Goal: Find specific page/section: Find specific page/section

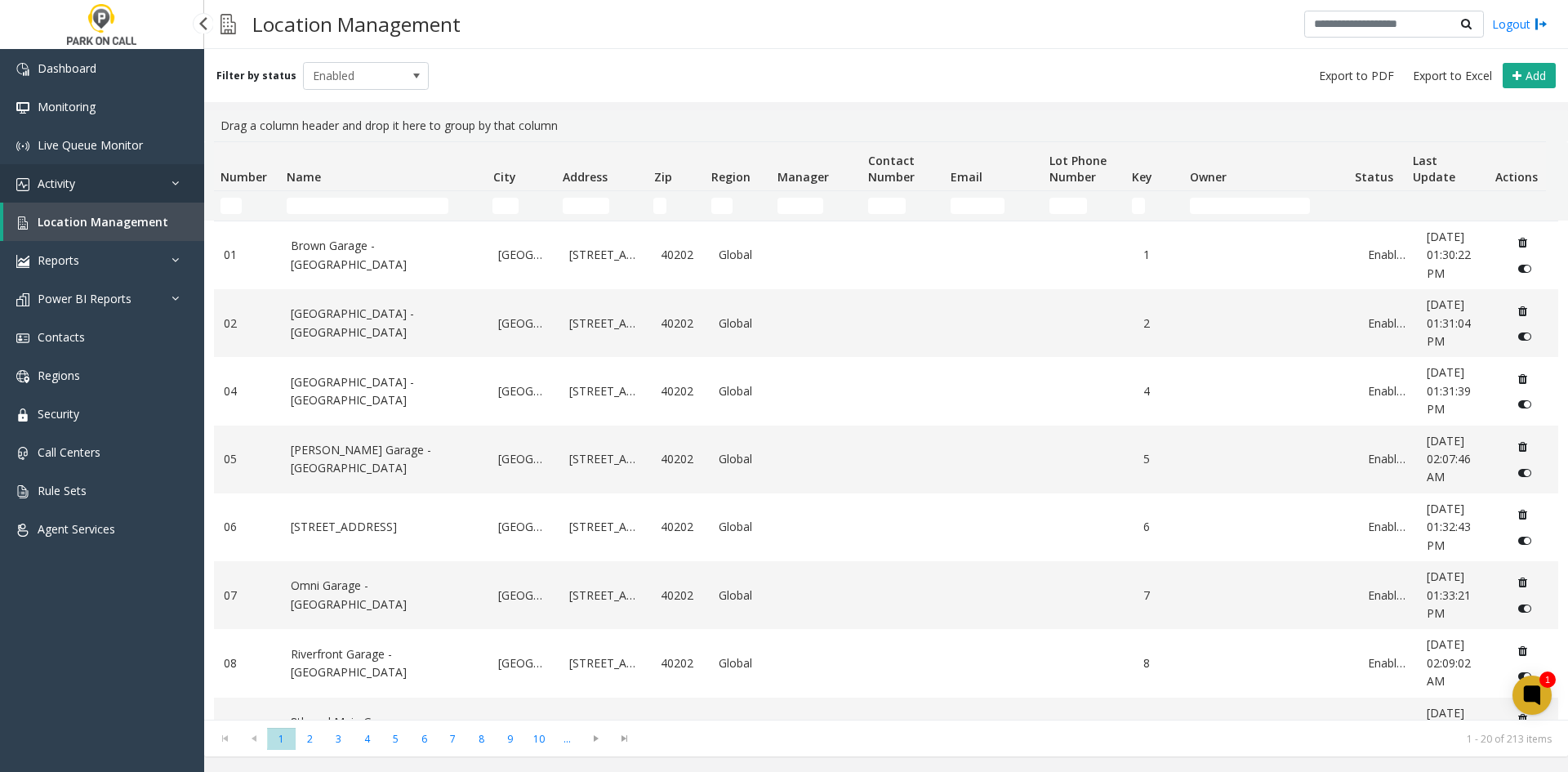
click at [143, 189] on link "Activity" at bounding box center [102, 183] width 205 height 38
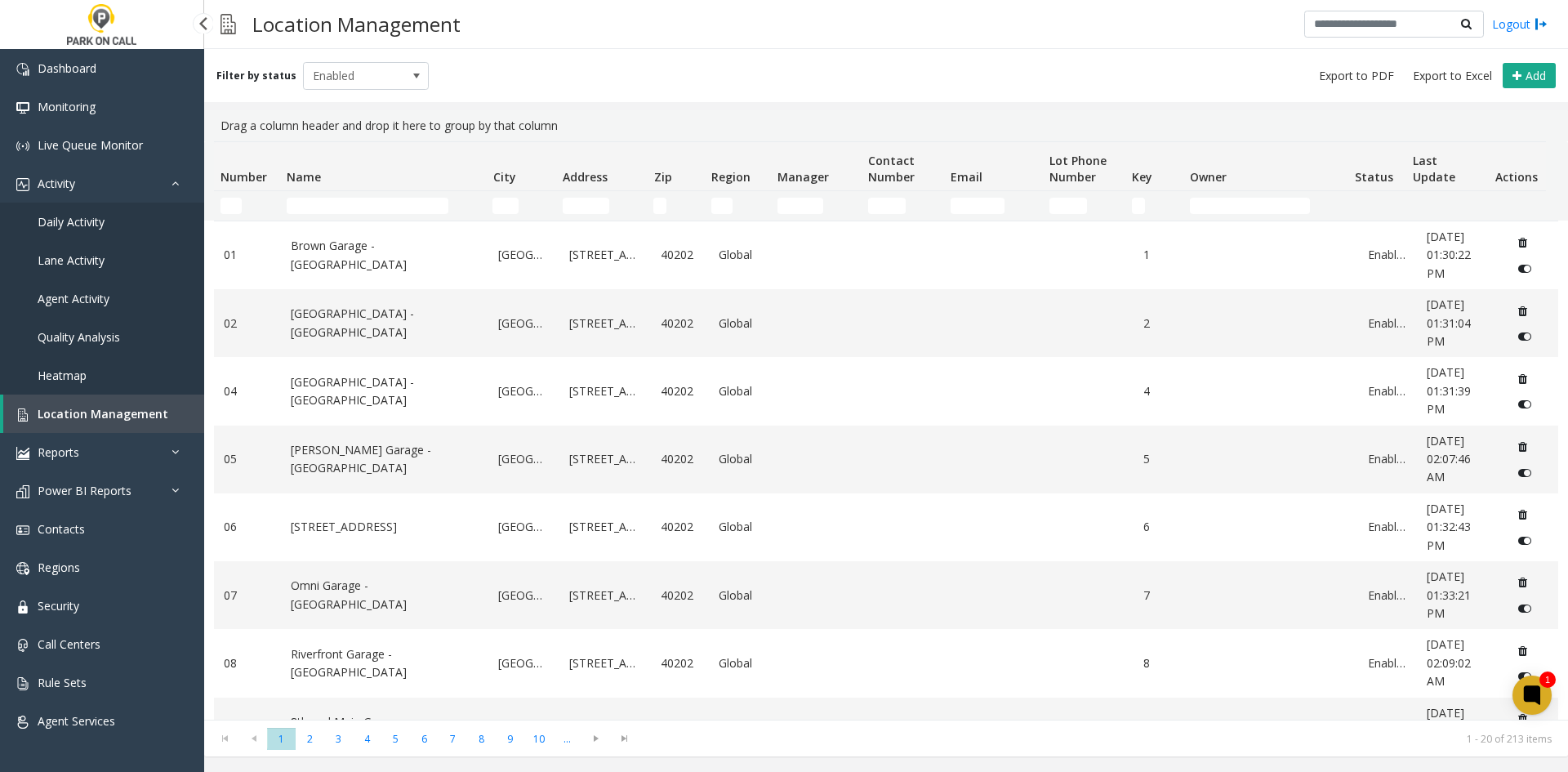
click at [121, 220] on link "Daily Activity" at bounding box center [102, 222] width 205 height 38
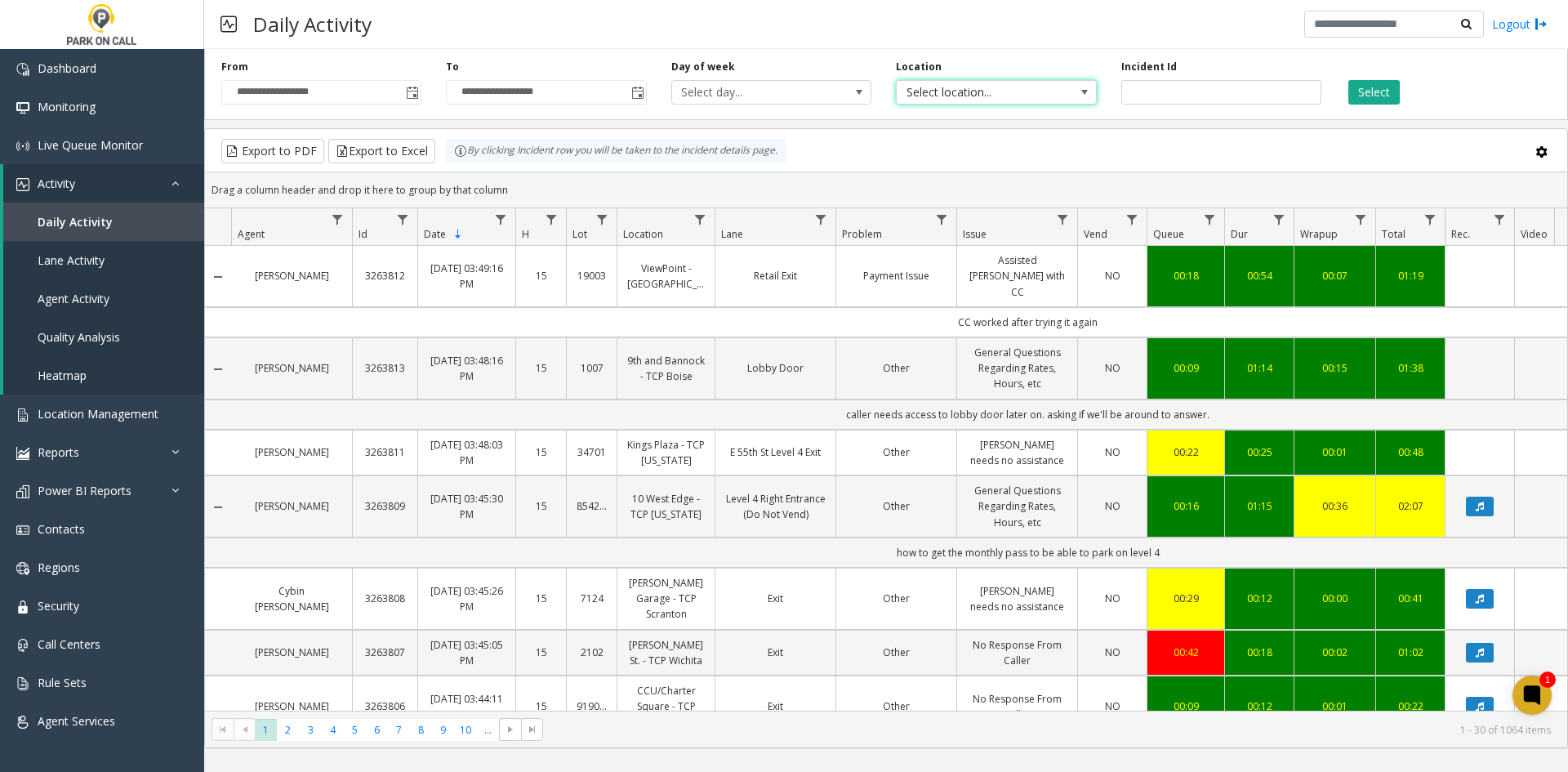
click at [923, 86] on span "Select location..." at bounding box center [976, 92] width 159 height 23
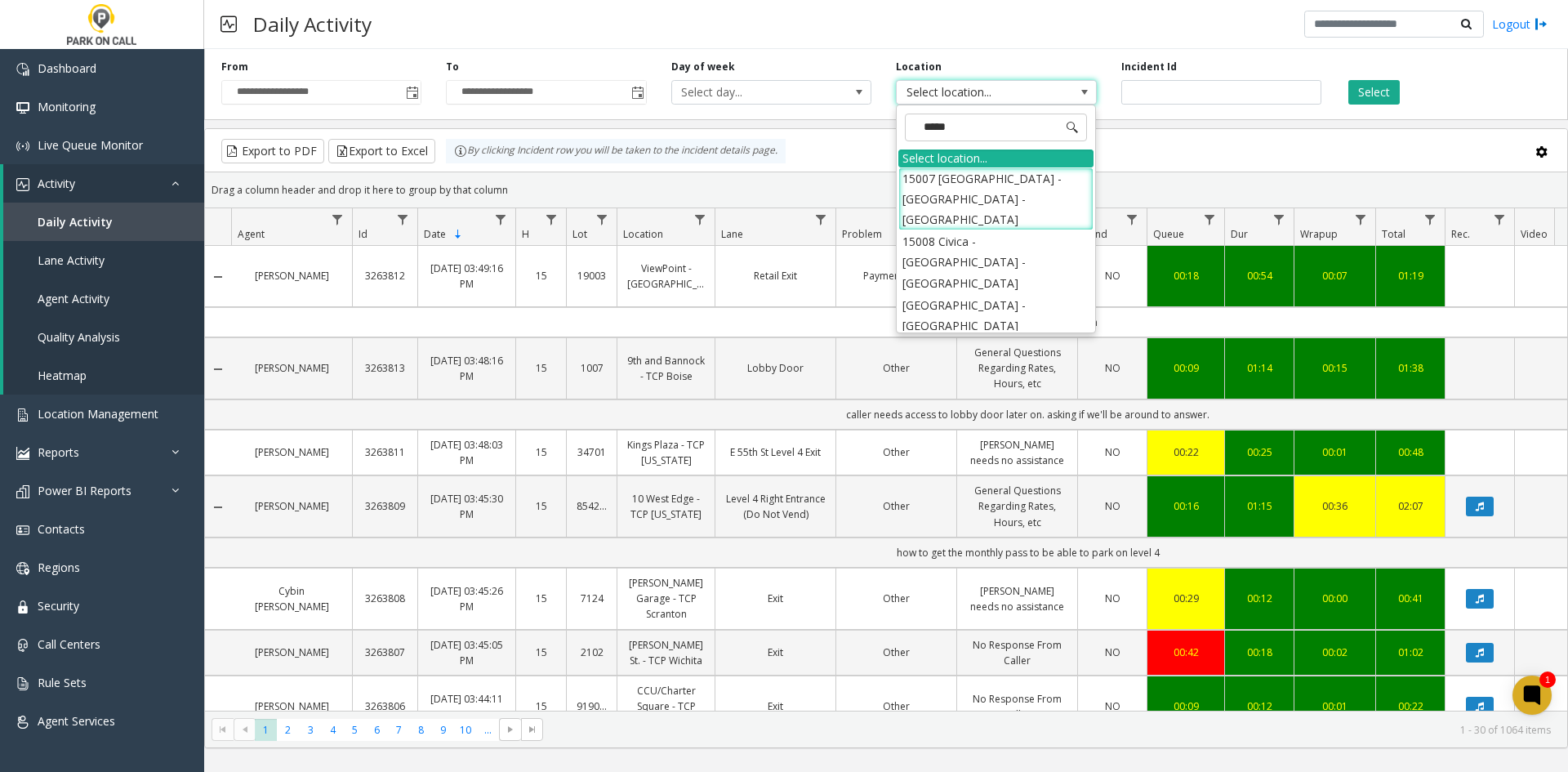
type input "*****"
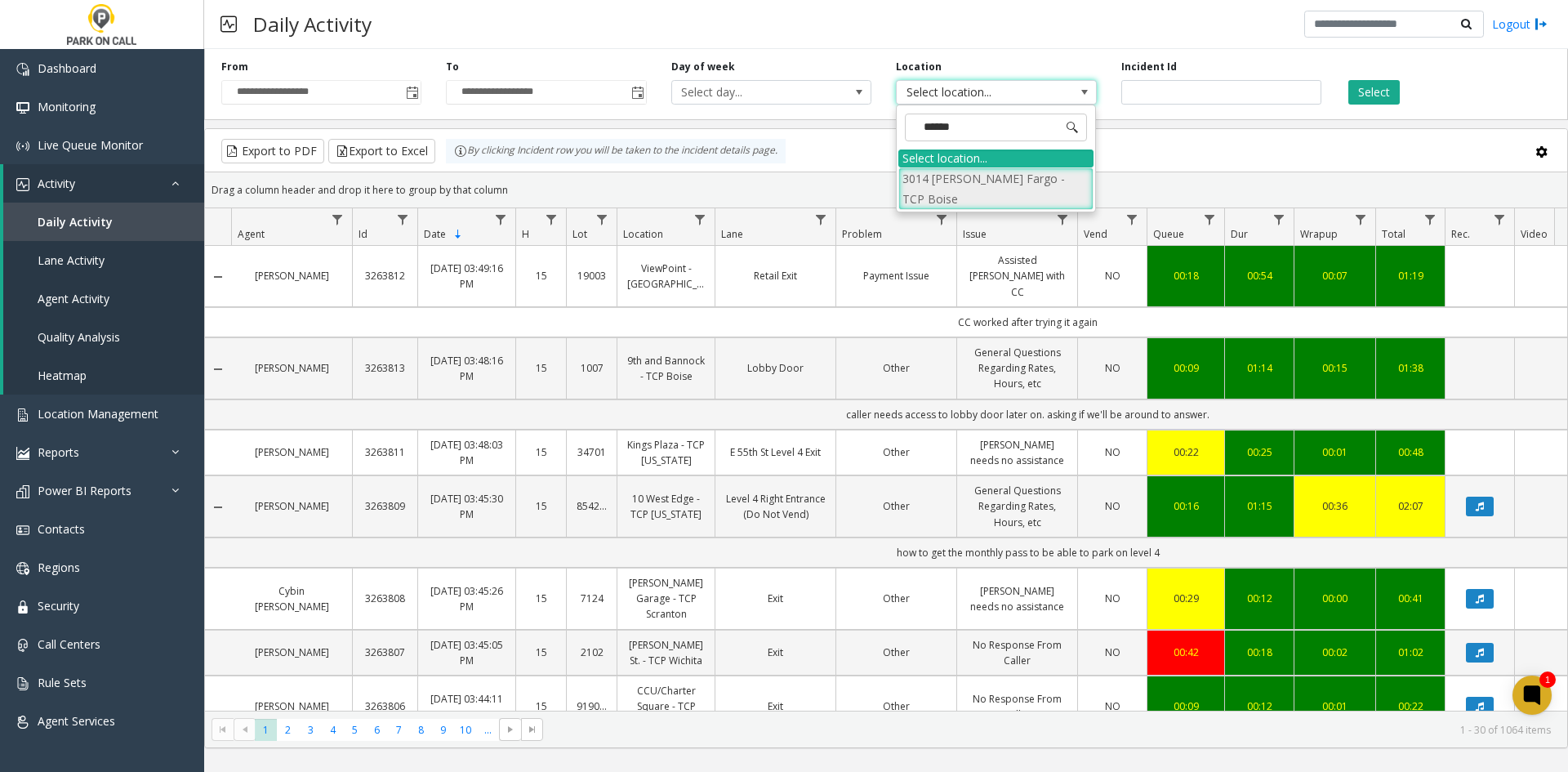
click at [965, 186] on li "3014 [PERSON_NAME] Fargo - TCP Boise" at bounding box center [996, 189] width 195 height 42
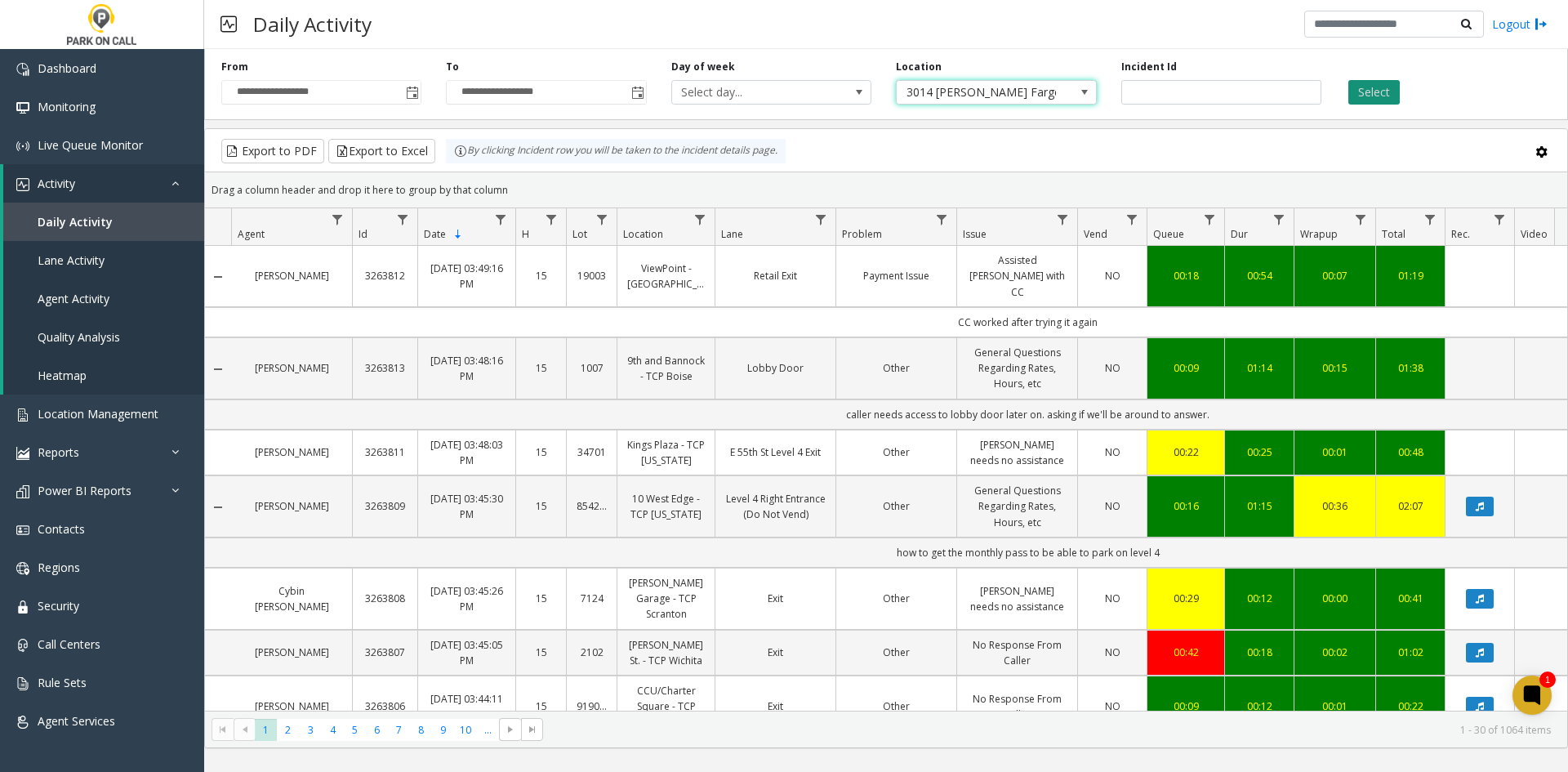
click at [1368, 93] on button "Select" at bounding box center [1374, 92] width 52 height 25
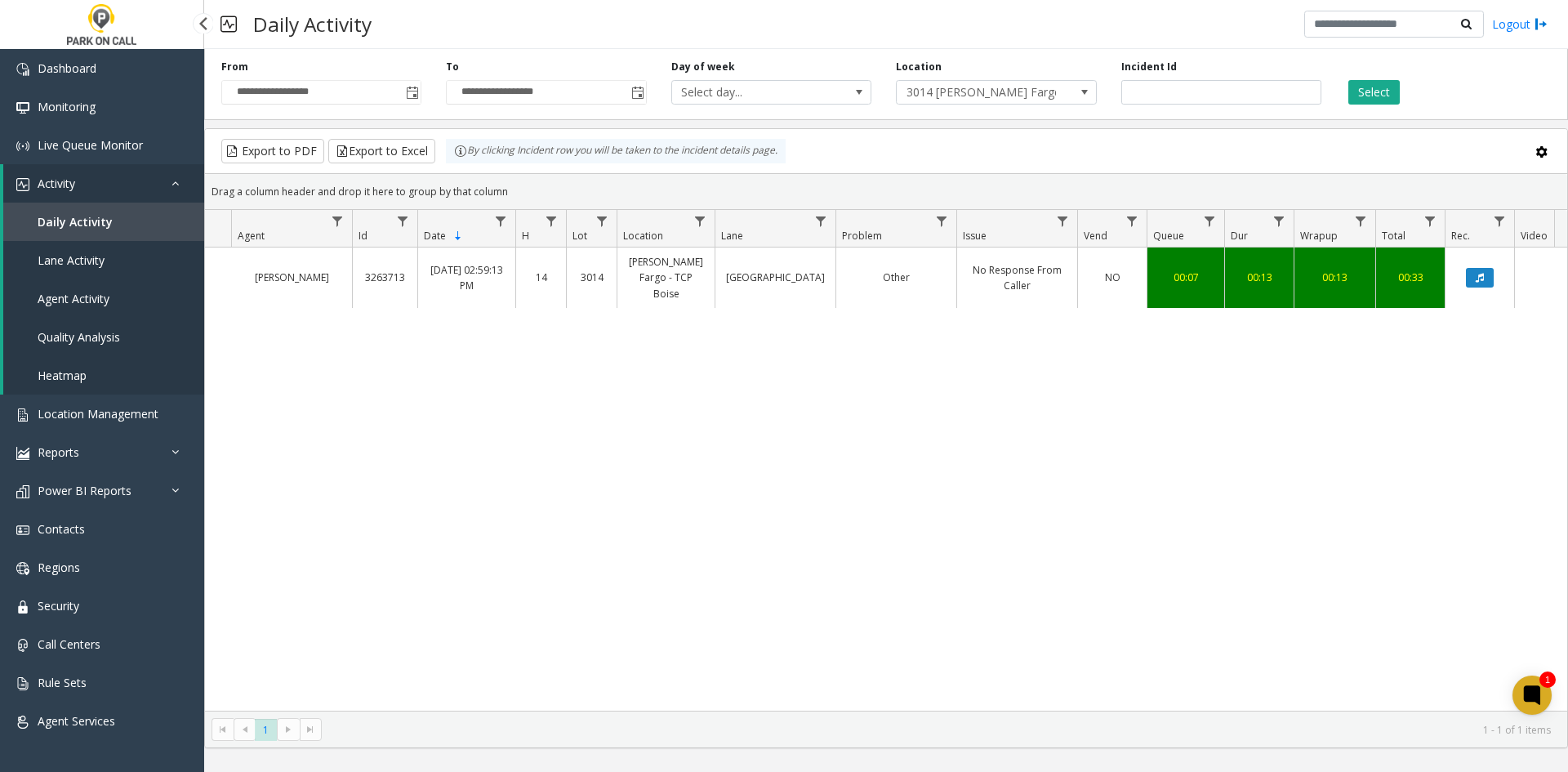
drag, startPoint x: 493, startPoint y: 458, endPoint x: 968, endPoint y: 600, distance: 495.8
click at [968, 600] on div "[PERSON_NAME] 3263713 [DATE] 02:59:13 PM 14 [STREET_ADDRESS][PERSON_NAME] Exit …" at bounding box center [885, 479] width 1362 height 463
click at [412, 101] on span "Toggle popup" at bounding box center [411, 92] width 18 height 26
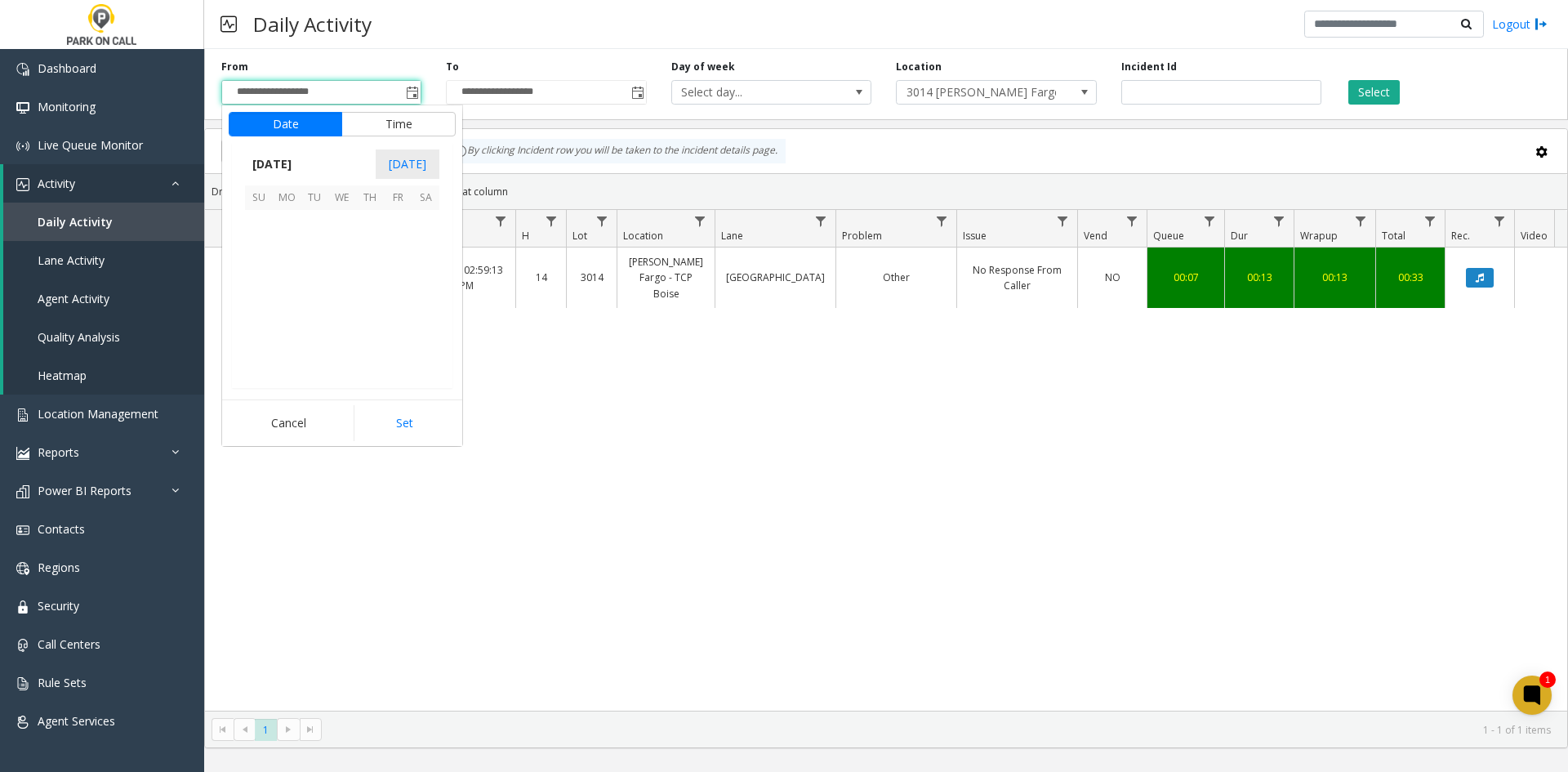
scroll to position [292964, 0]
click at [314, 331] on span "26" at bounding box center [314, 335] width 28 height 28
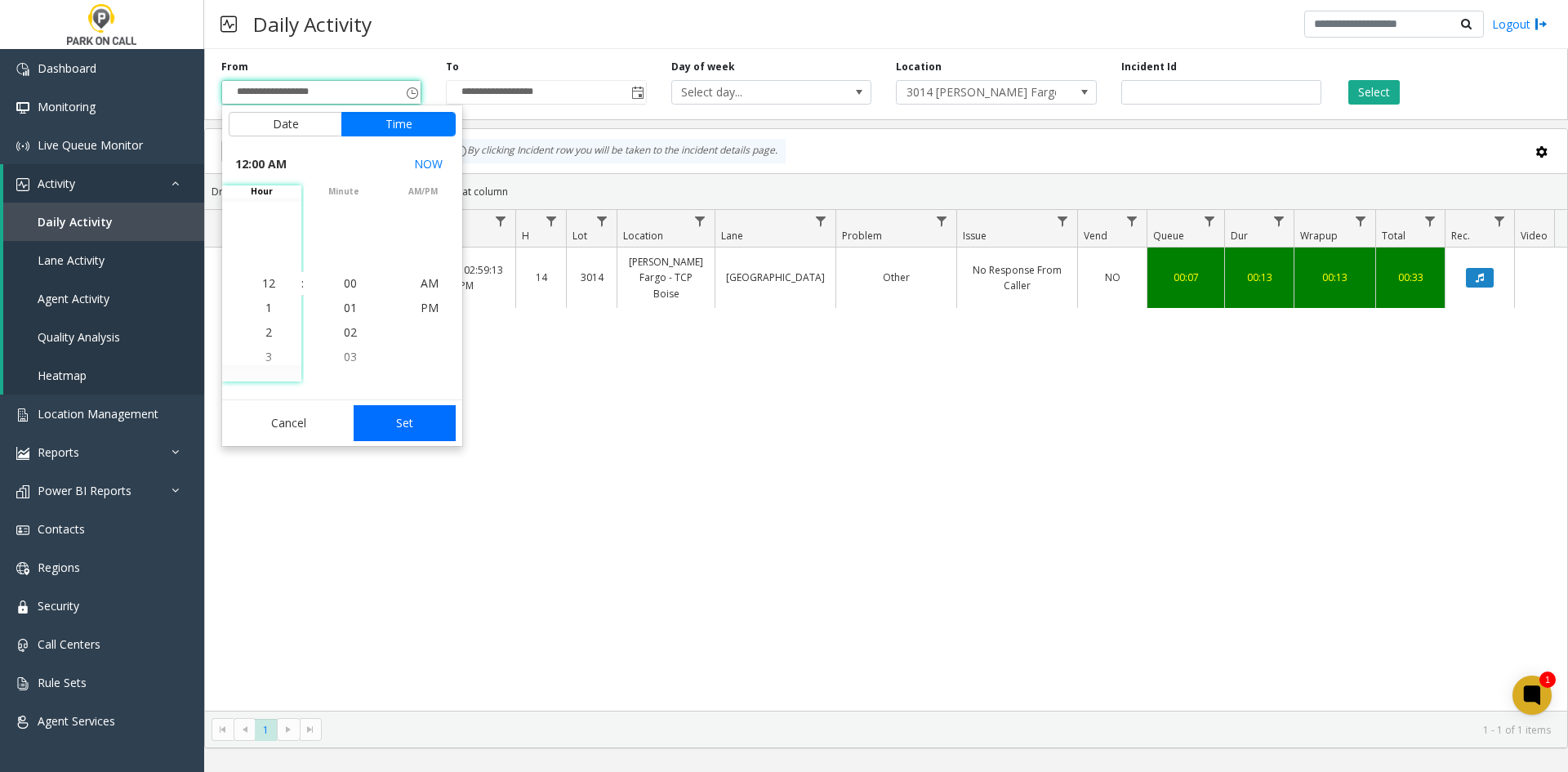
click at [422, 427] on button "Set" at bounding box center [405, 423] width 103 height 36
type input "**********"
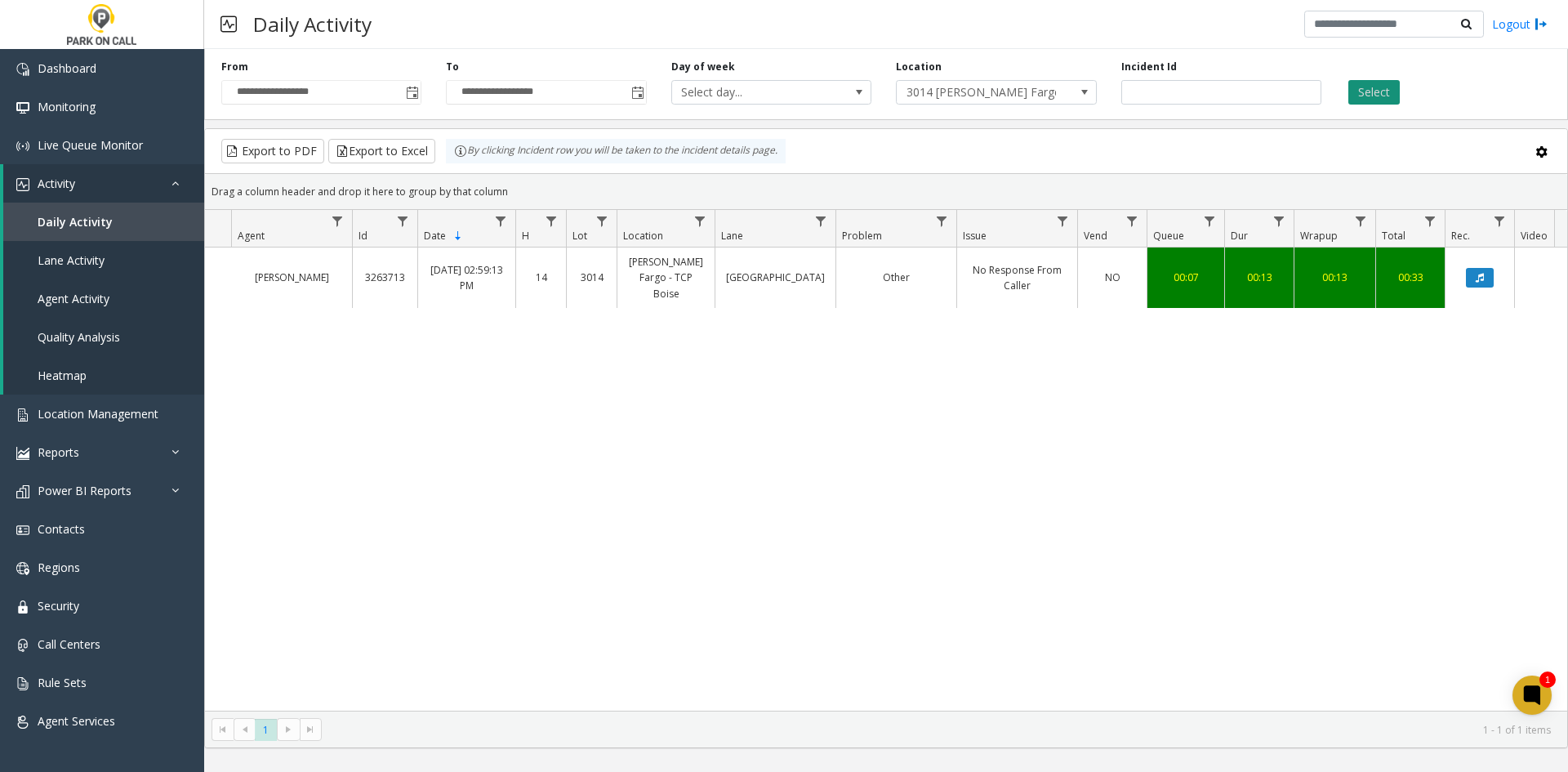
click at [1363, 103] on button "Select" at bounding box center [1374, 92] width 52 height 25
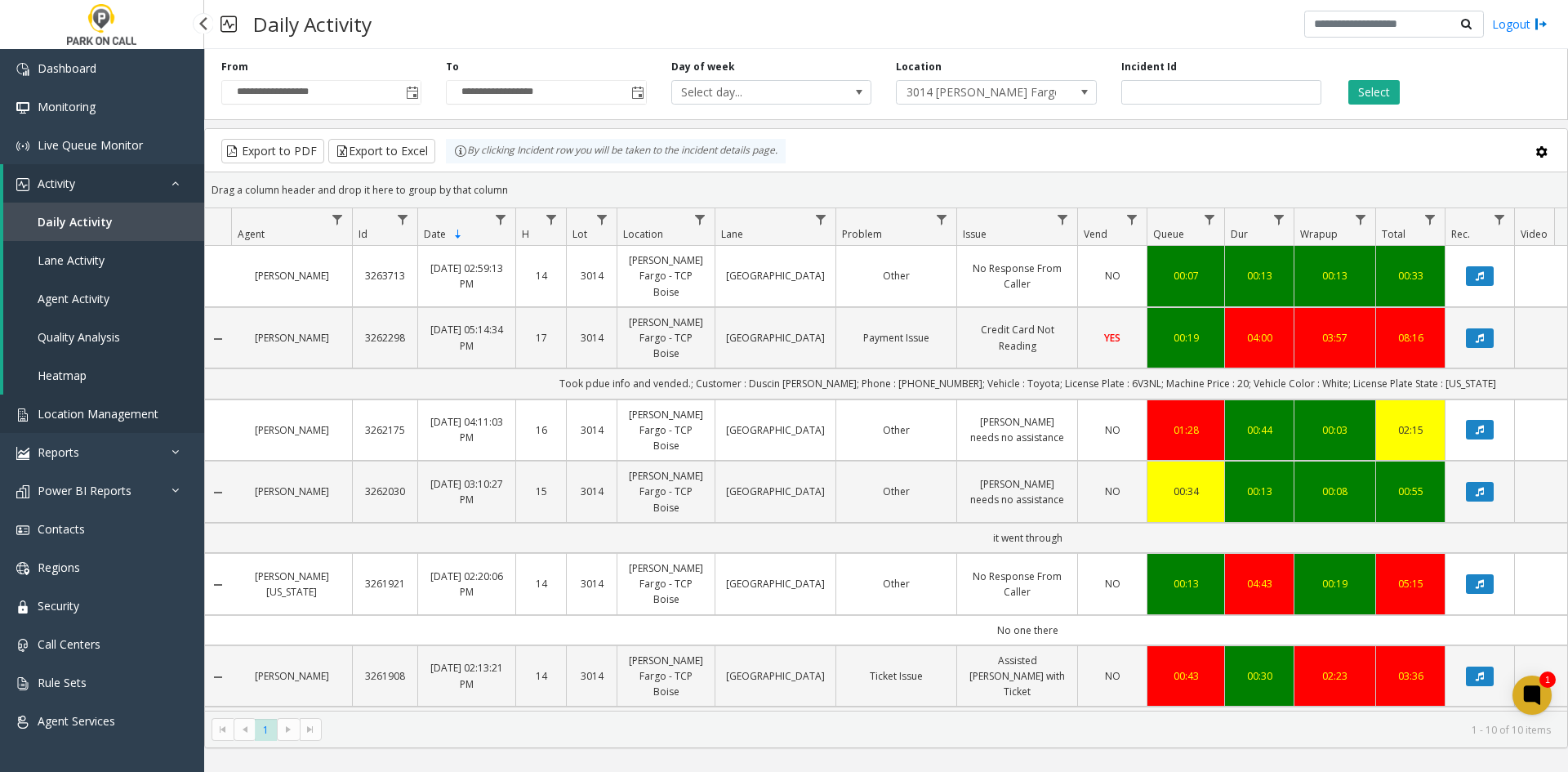
click at [70, 404] on link "Location Management" at bounding box center [102, 413] width 205 height 38
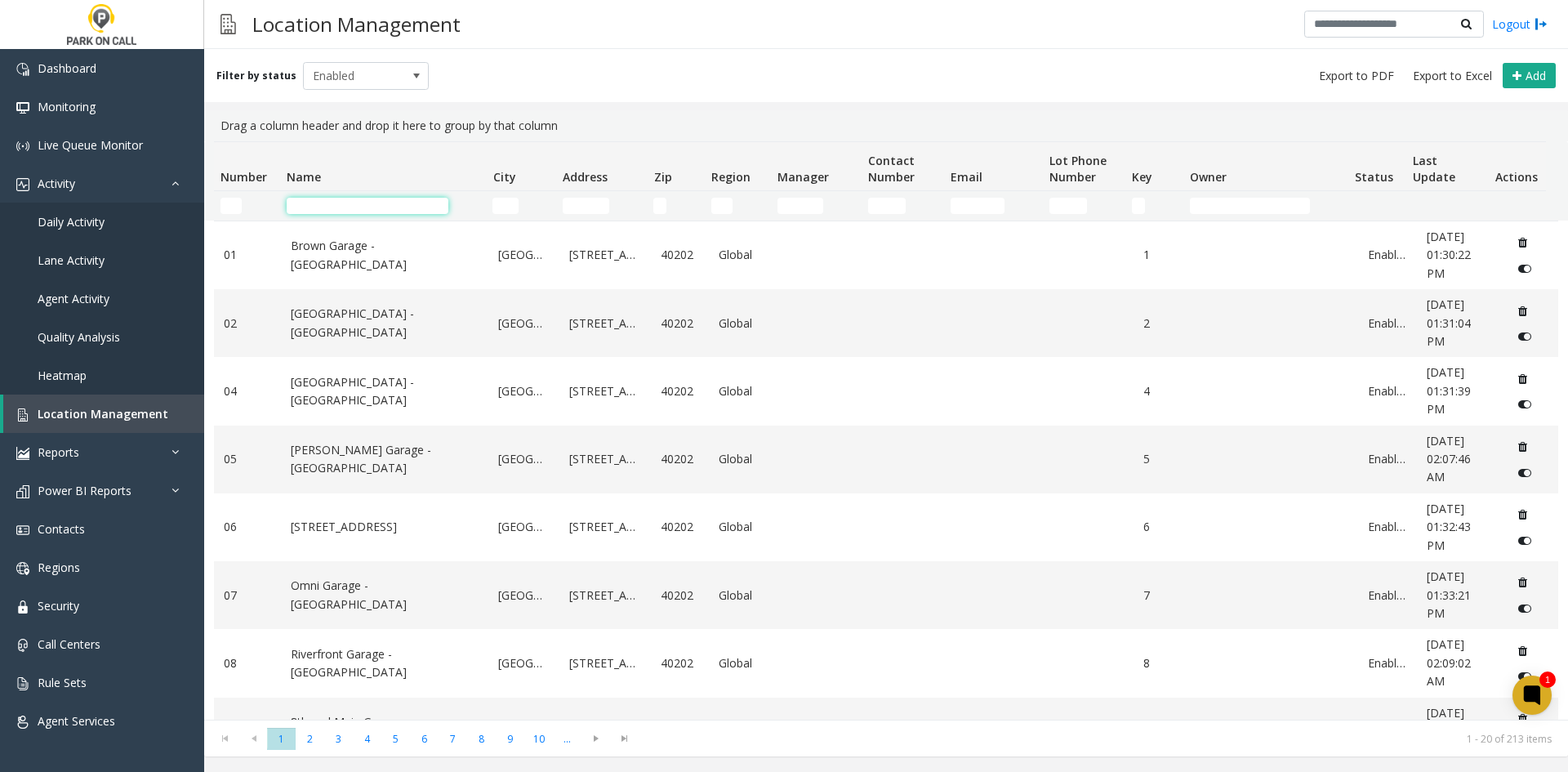
click at [371, 209] on input "Name Filter" at bounding box center [367, 205] width 161 height 16
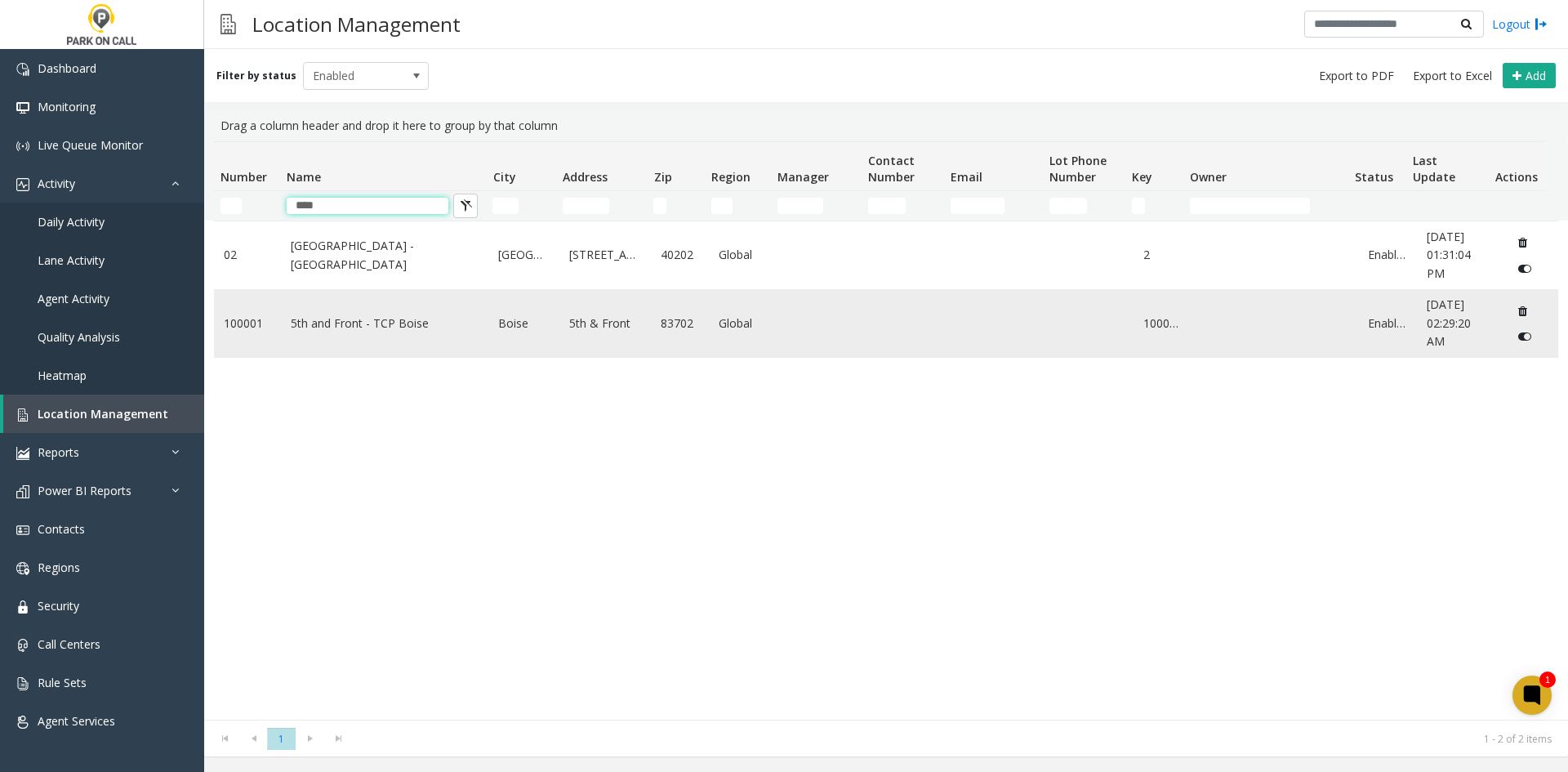
type input "***"
click at [325, 329] on link "5th and Front - TCP Boise" at bounding box center [385, 323] width 188 height 18
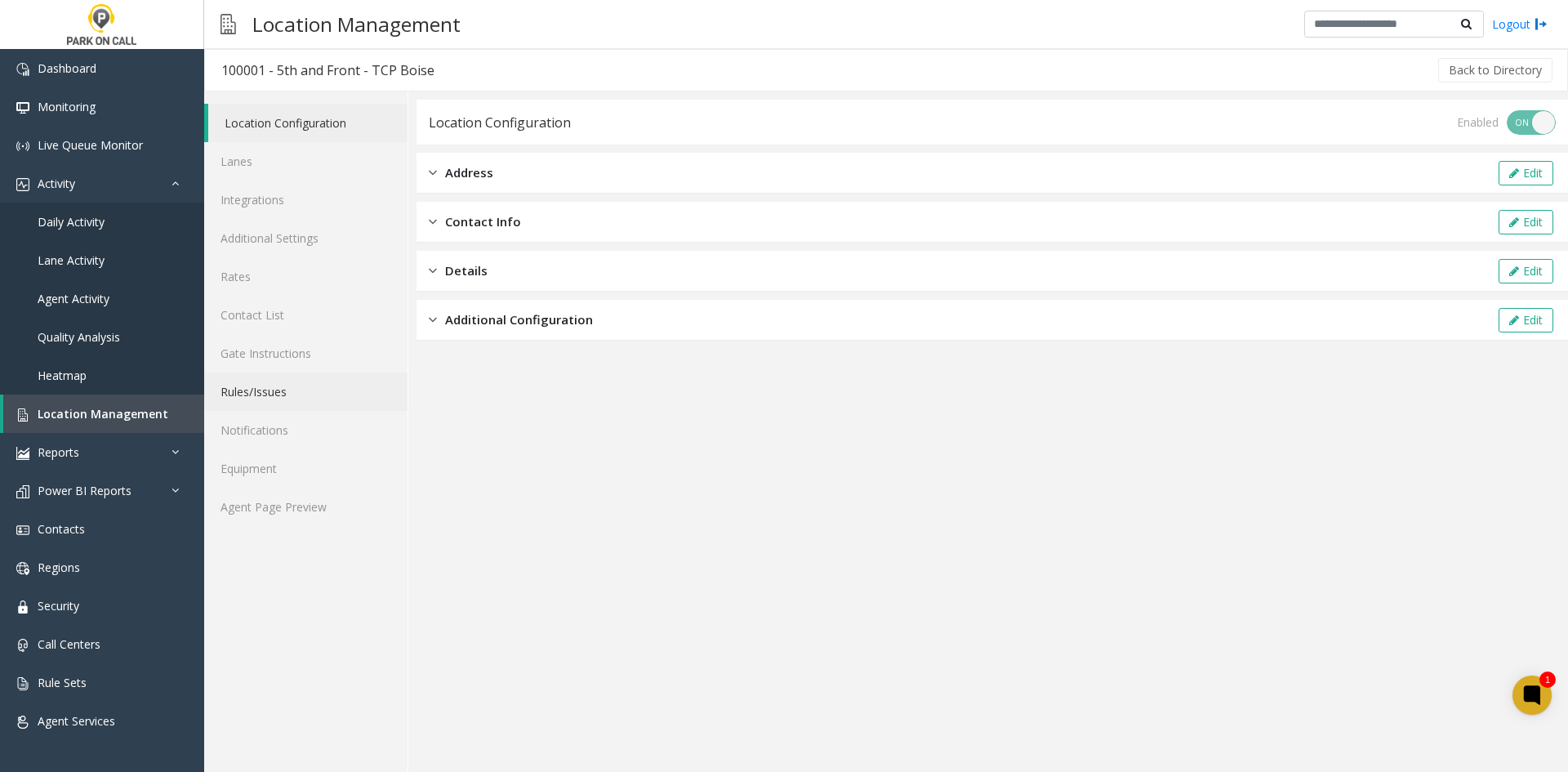
click at [310, 397] on link "Rules/Issues" at bounding box center [306, 391] width 204 height 38
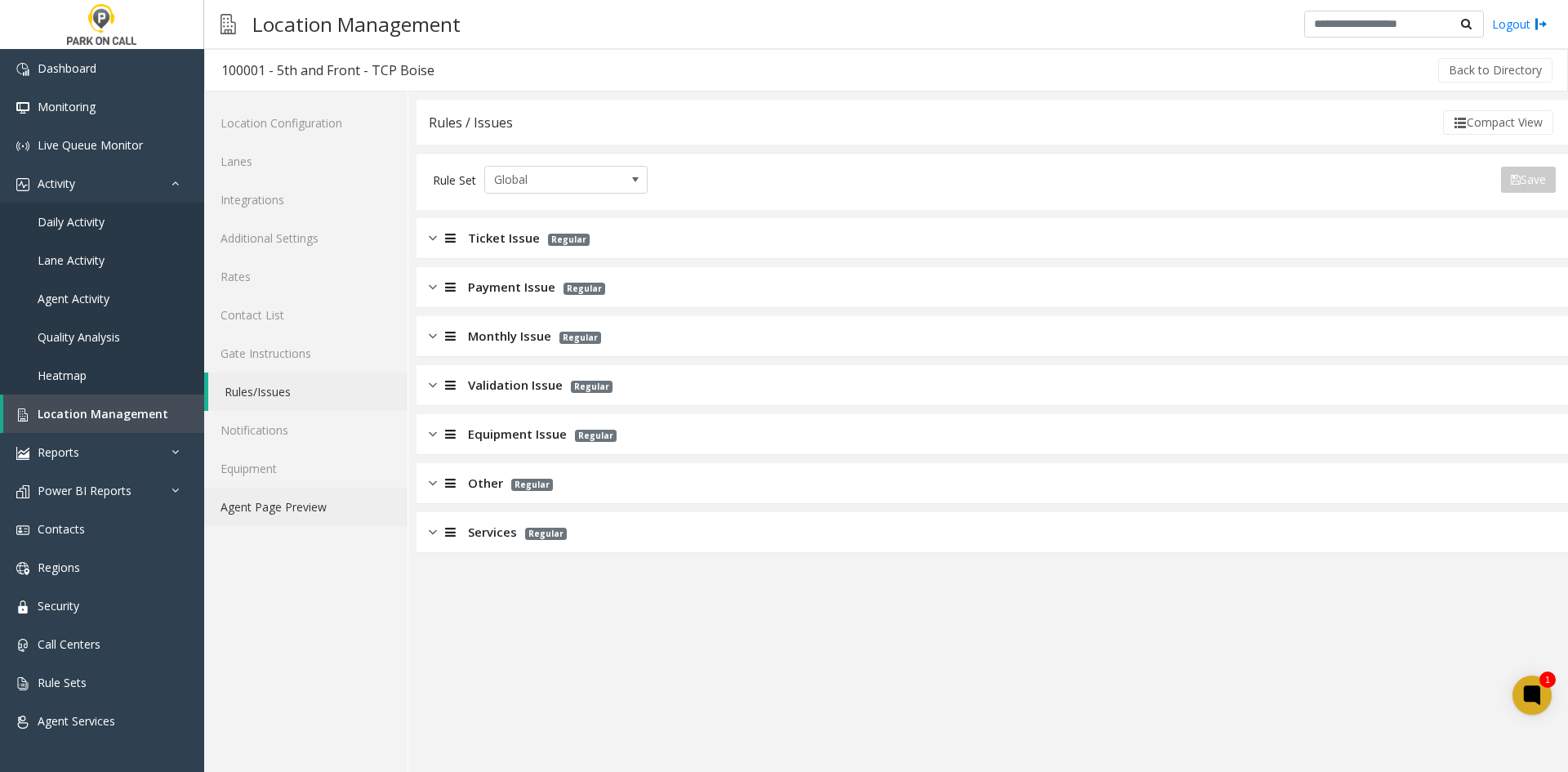
click at [339, 507] on link "Agent Page Preview" at bounding box center [306, 506] width 204 height 38
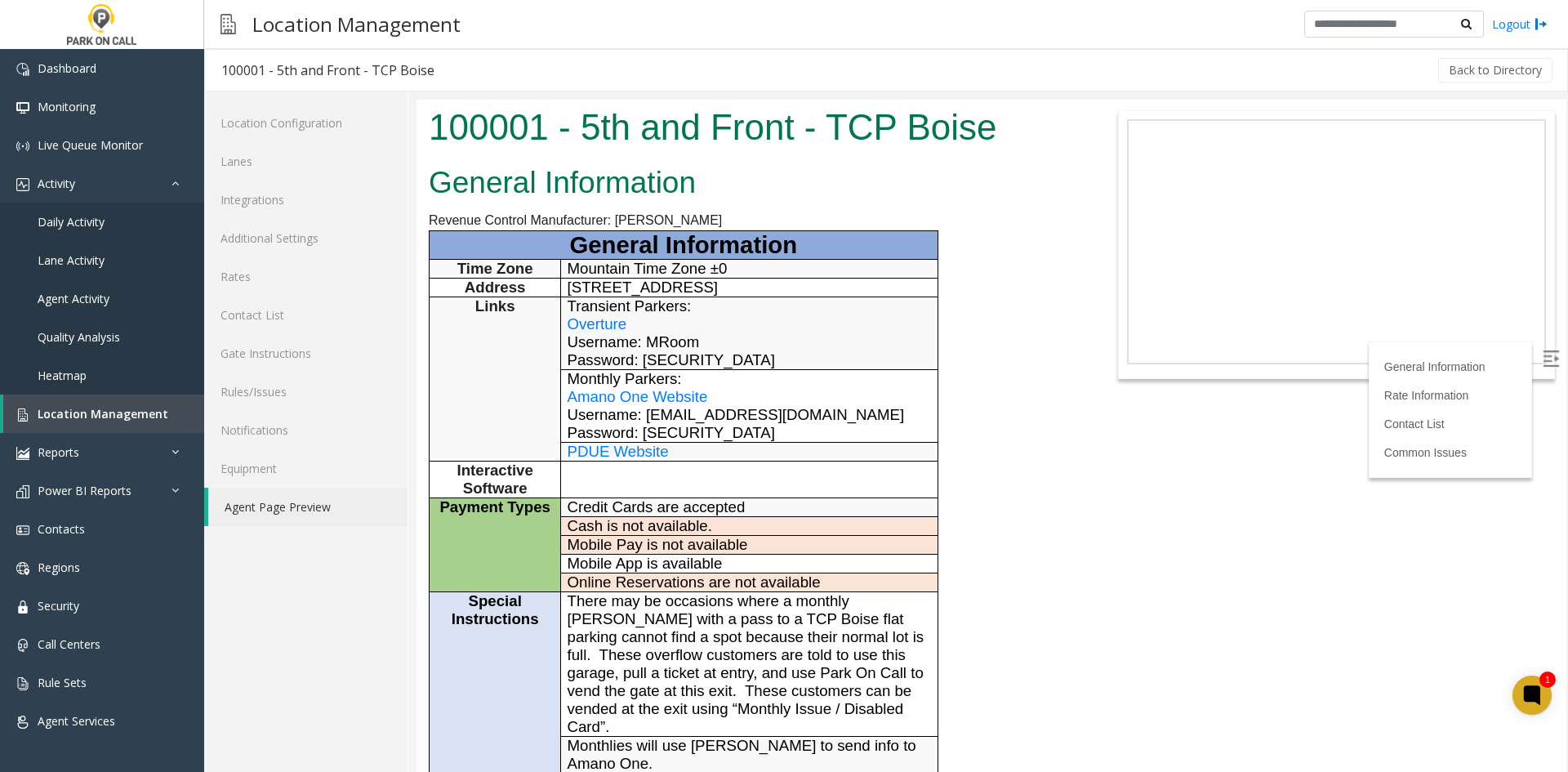
click at [658, 421] on span "Username: [EMAIL_ADDRESS][DOMAIN_NAME] Password: [SECURITY_DATA]" at bounding box center [735, 424] width 337 height 36
drag, startPoint x: 658, startPoint y: 421, endPoint x: 806, endPoint y: 413, distance: 148.2
click at [806, 413] on span "Username: [EMAIL_ADDRESS][DOMAIN_NAME] Password: [SECURITY_DATA]" at bounding box center [735, 424] width 337 height 36
copy span "[EMAIL_ADDRESS][DOMAIN_NAME]"
click at [270, 384] on link "Rules/Issues" at bounding box center [306, 391] width 204 height 38
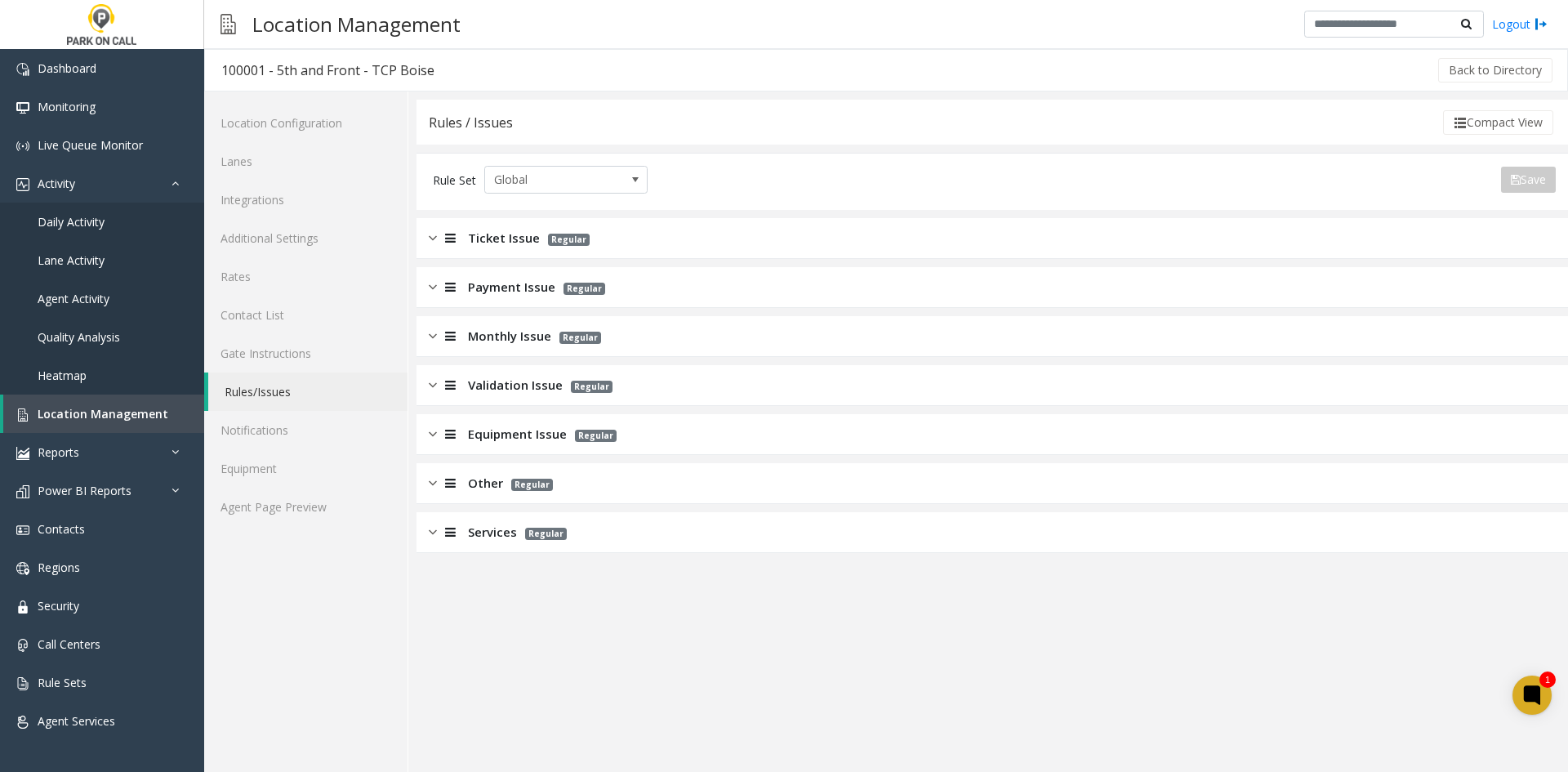
click at [500, 338] on span "Monthly Issue" at bounding box center [510, 336] width 84 height 19
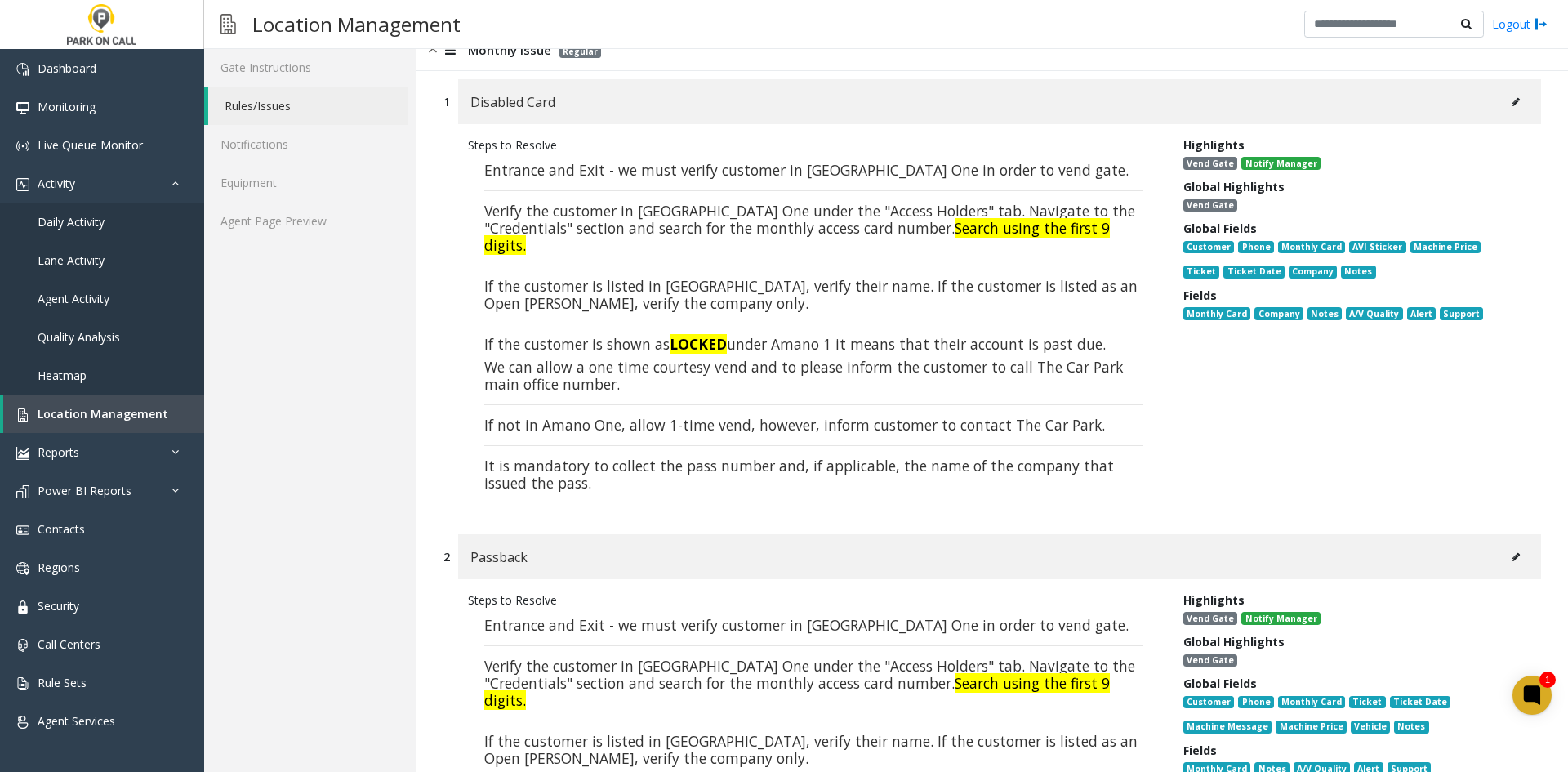
scroll to position [245, 0]
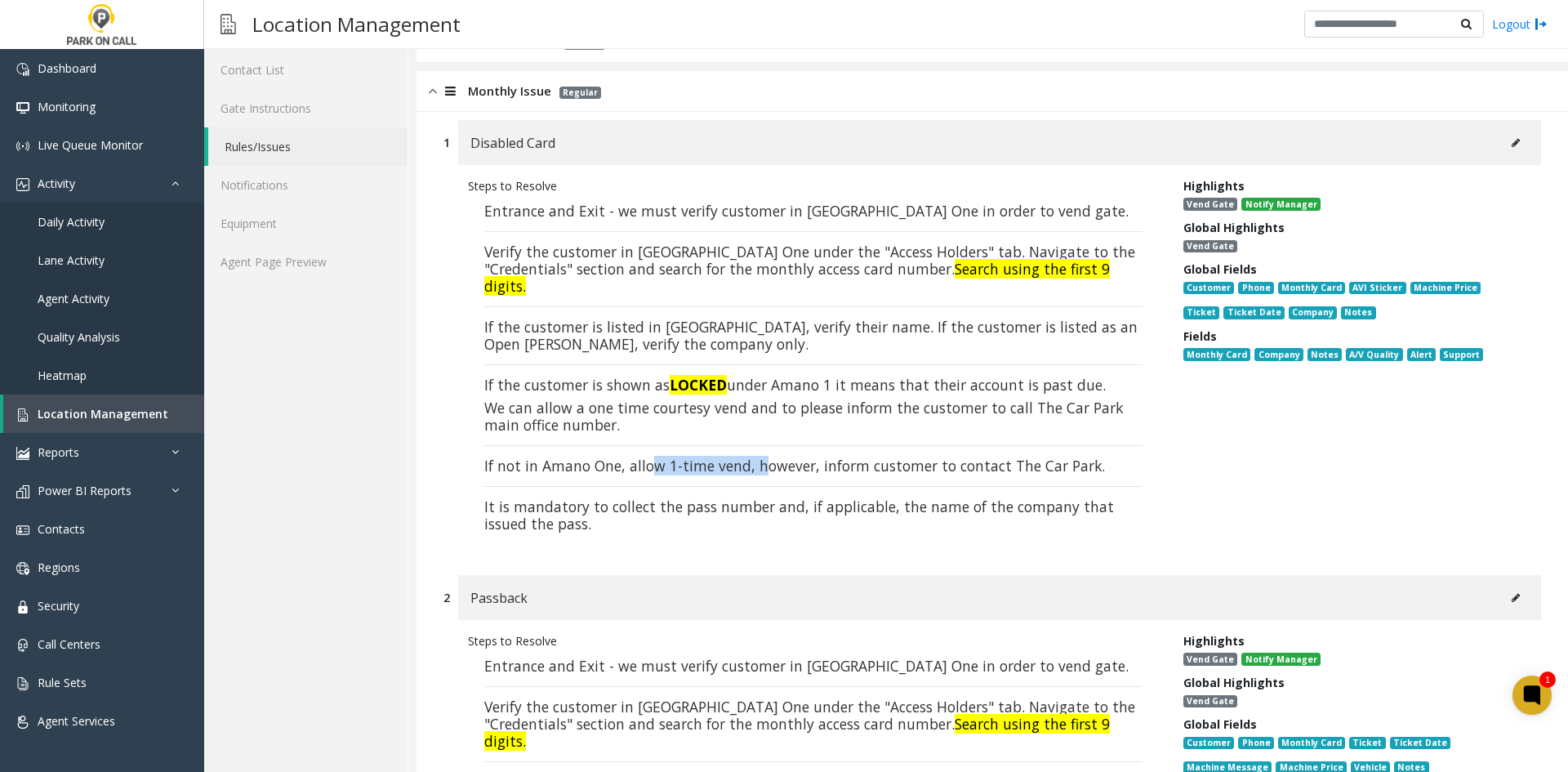
drag, startPoint x: 668, startPoint y: 445, endPoint x: 757, endPoint y: 443, distance: 89.0
click at [757, 456] on font "If not in Amano One, allow 1-time vend, however, inform customer to contact The…" at bounding box center [795, 465] width 620 height 19
click at [815, 456] on font "If not in Amano One, allow 1-time vend, however, inform customer to contact The…" at bounding box center [795, 465] width 620 height 19
click at [333, 271] on link "Agent Page Preview" at bounding box center [306, 261] width 204 height 38
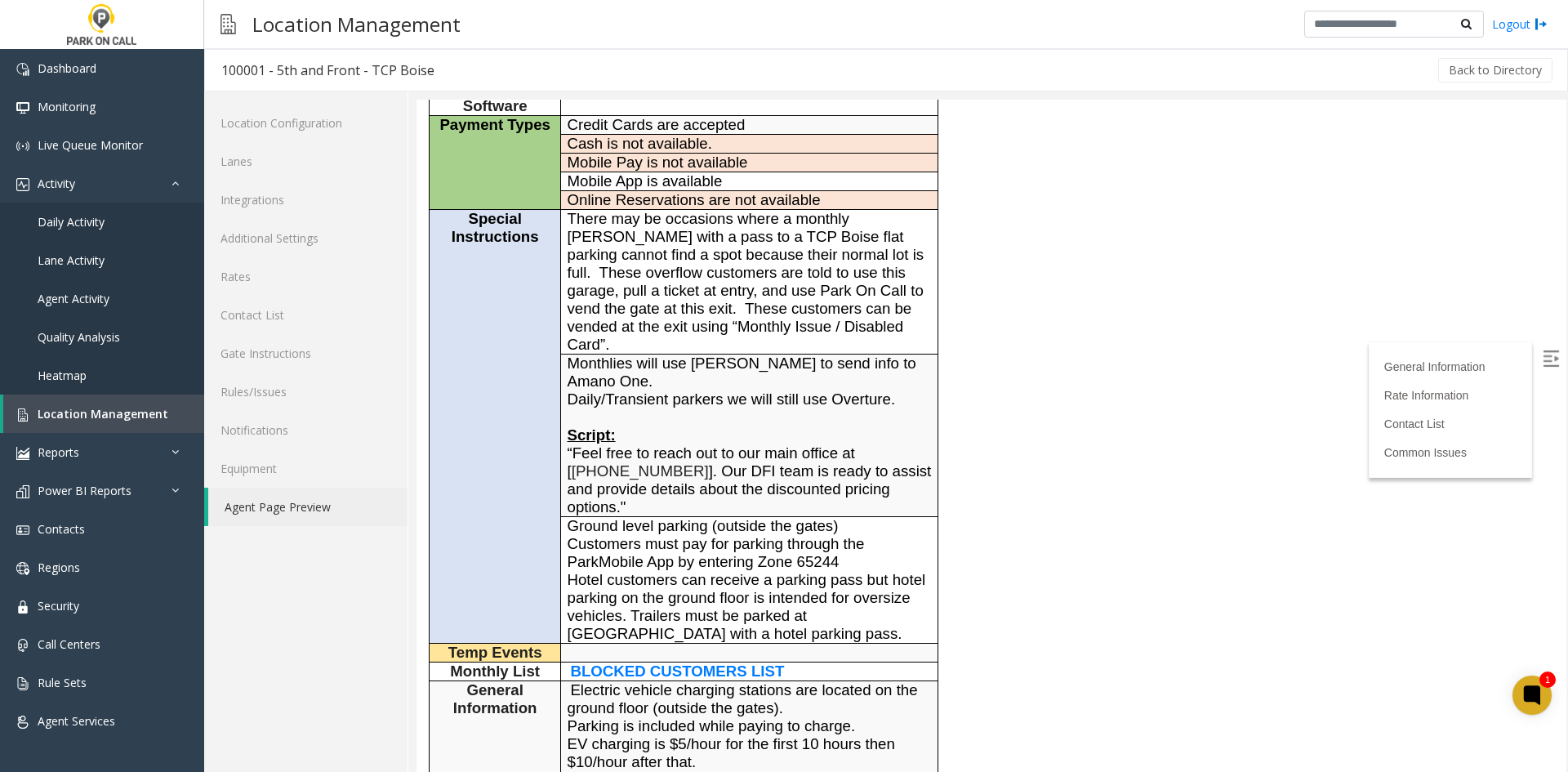
scroll to position [408, 0]
